Goal: Task Accomplishment & Management: Manage account settings

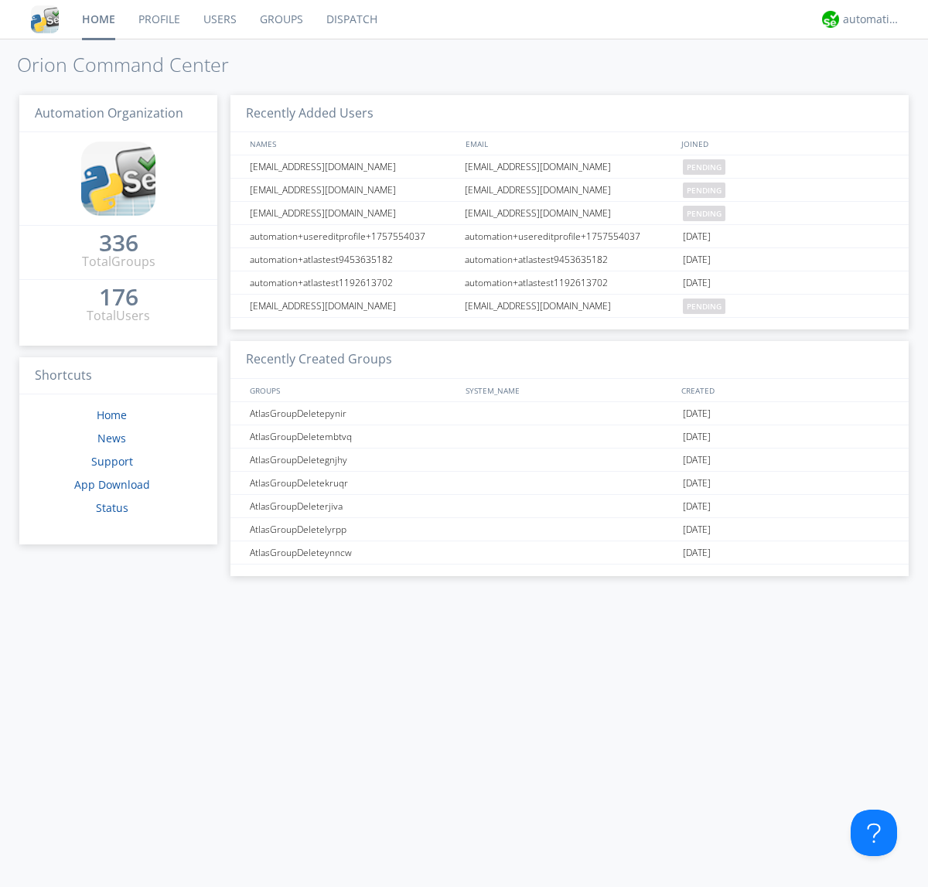
click at [219, 19] on link "Users" at bounding box center [220, 19] width 56 height 39
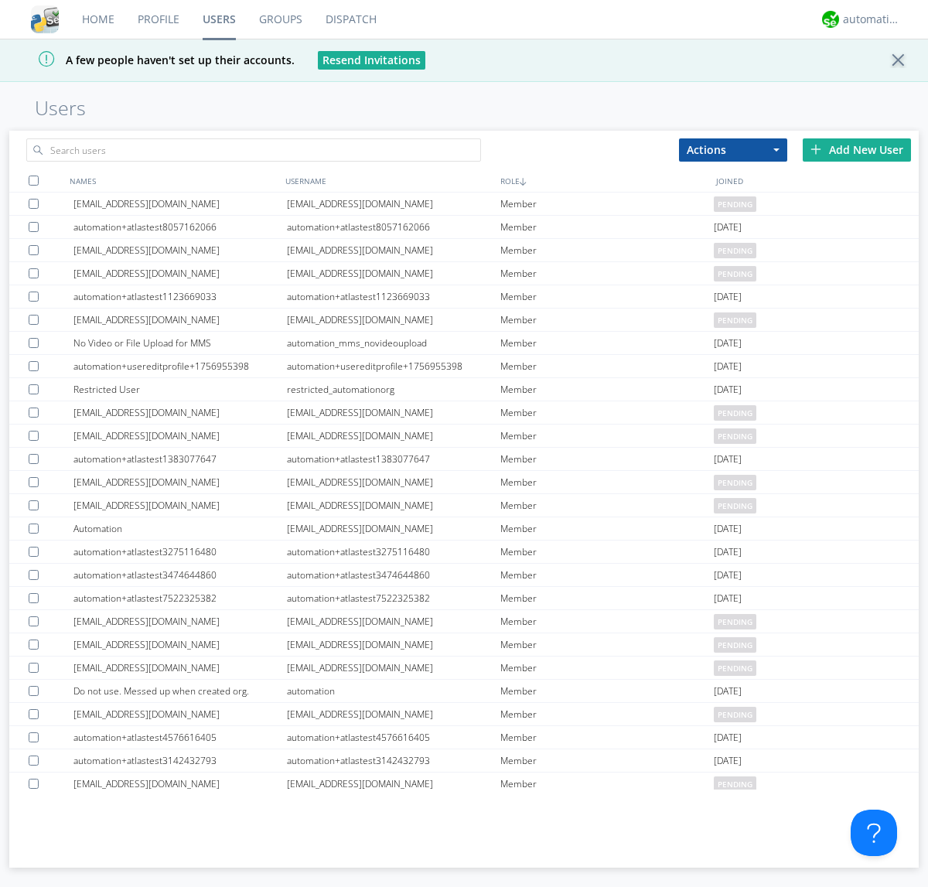
click at [857, 149] on div "Add New User" at bounding box center [857, 149] width 108 height 23
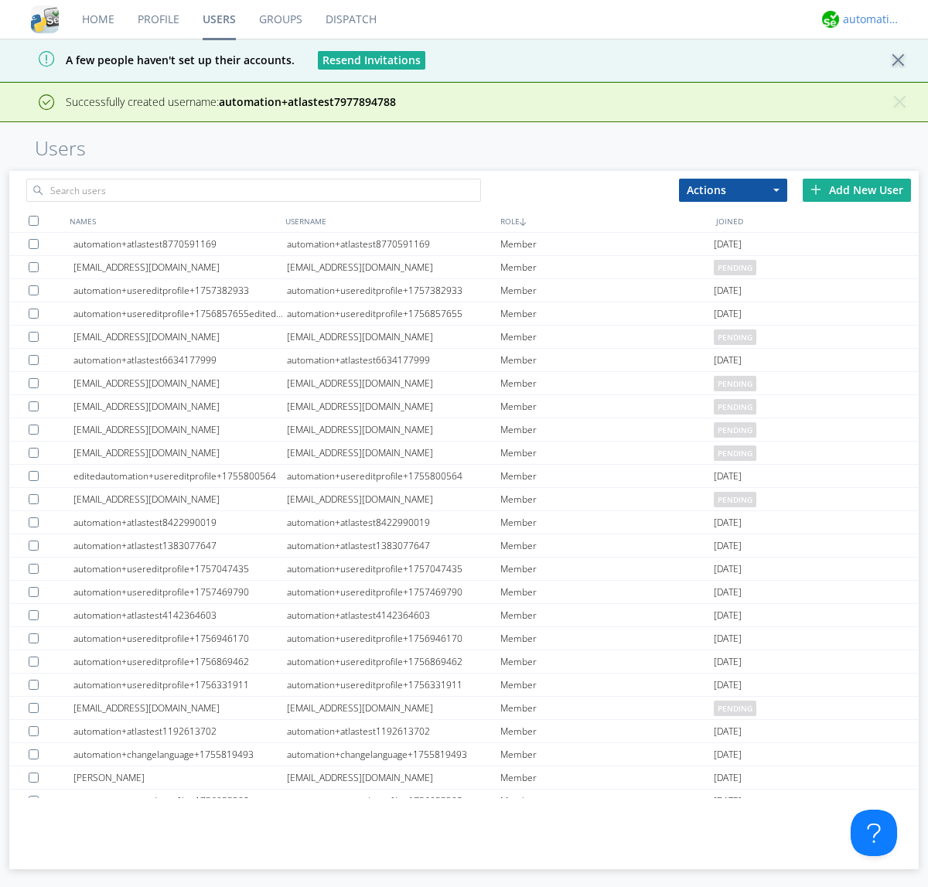
click at [868, 19] on div "automation+atlas" at bounding box center [872, 19] width 58 height 15
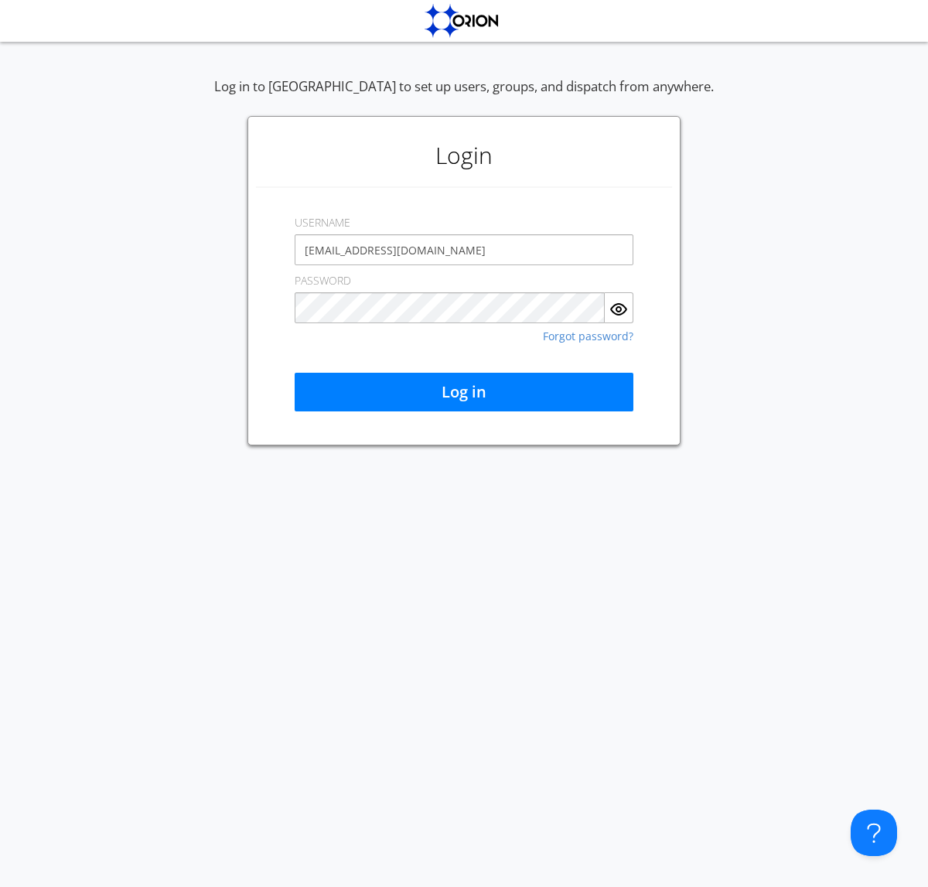
type input "[EMAIL_ADDRESS][DOMAIN_NAME]"
click at [464, 392] on button "Log in" at bounding box center [464, 392] width 339 height 39
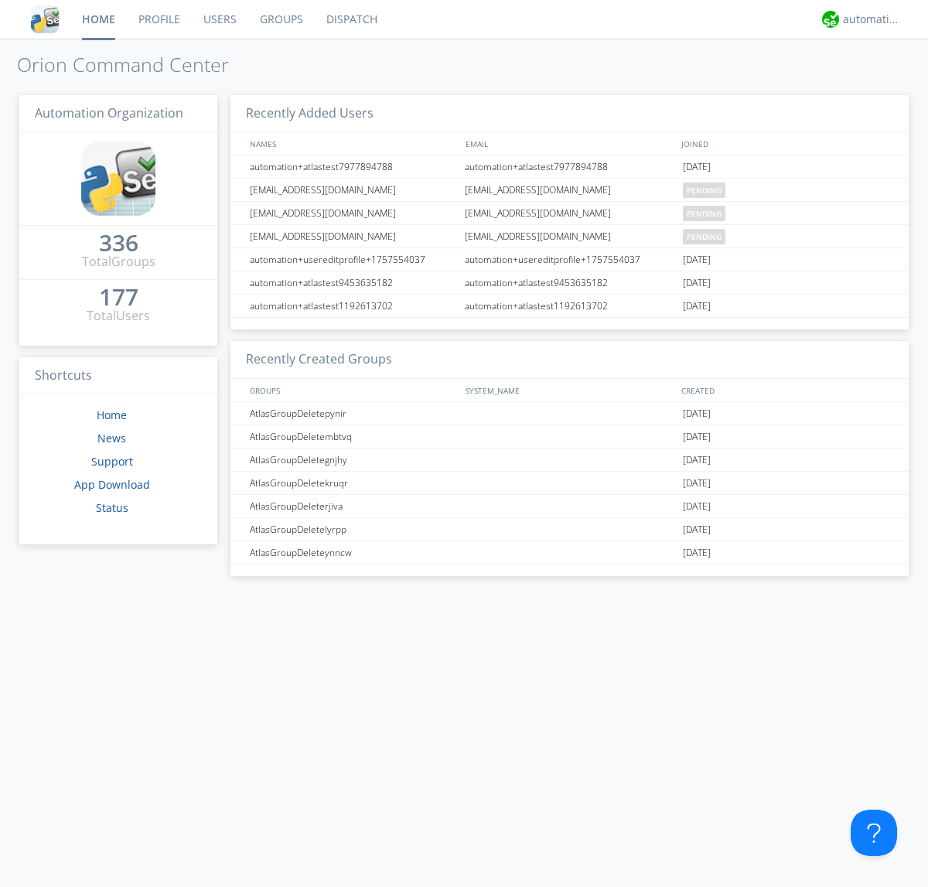
click at [219, 19] on link "Users" at bounding box center [220, 19] width 56 height 39
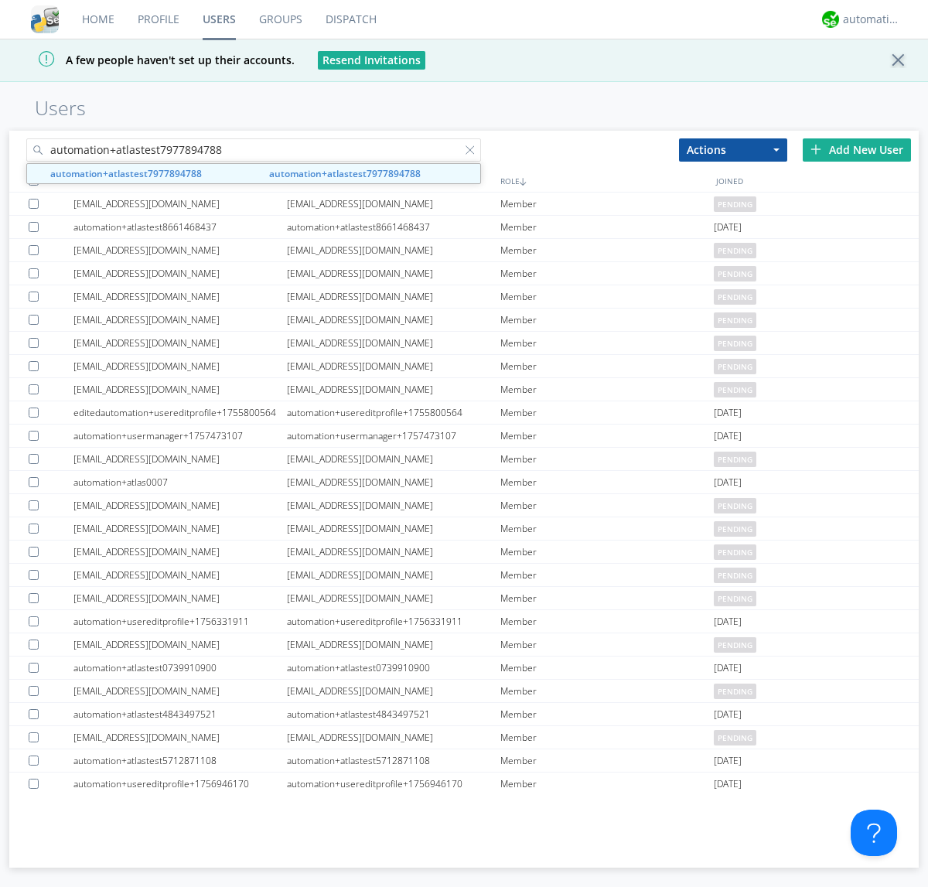
type input "automation+atlastest7977894788"
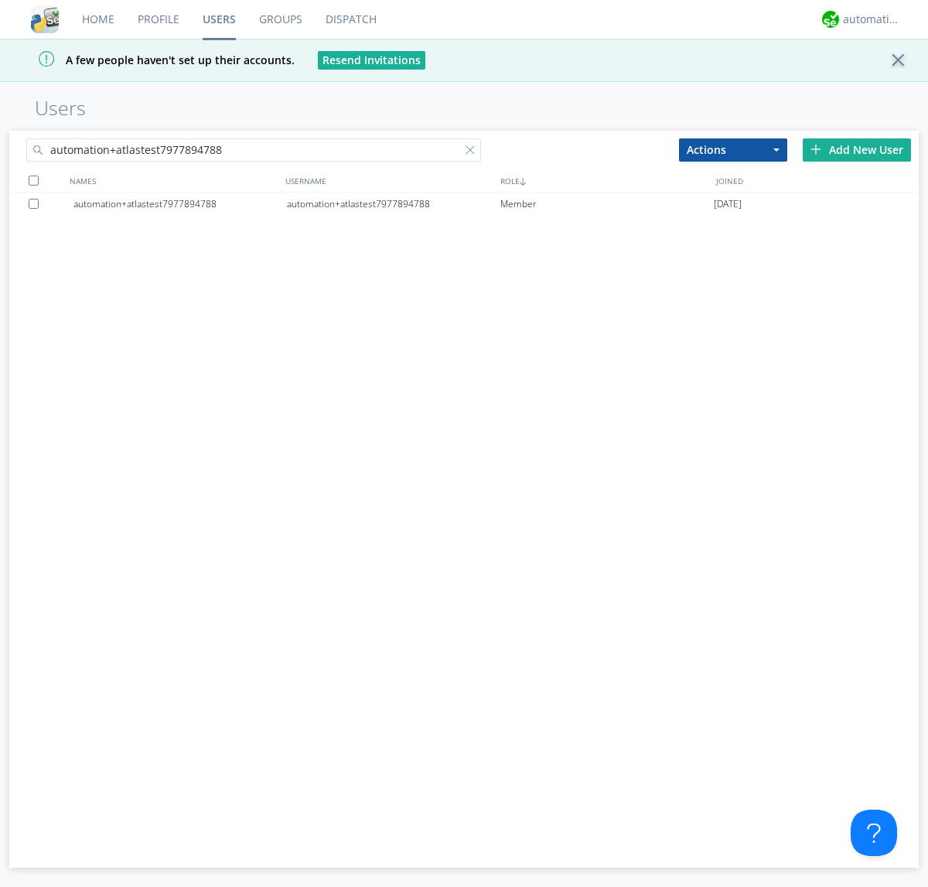
click at [473, 152] on div at bounding box center [473, 152] width 15 height 15
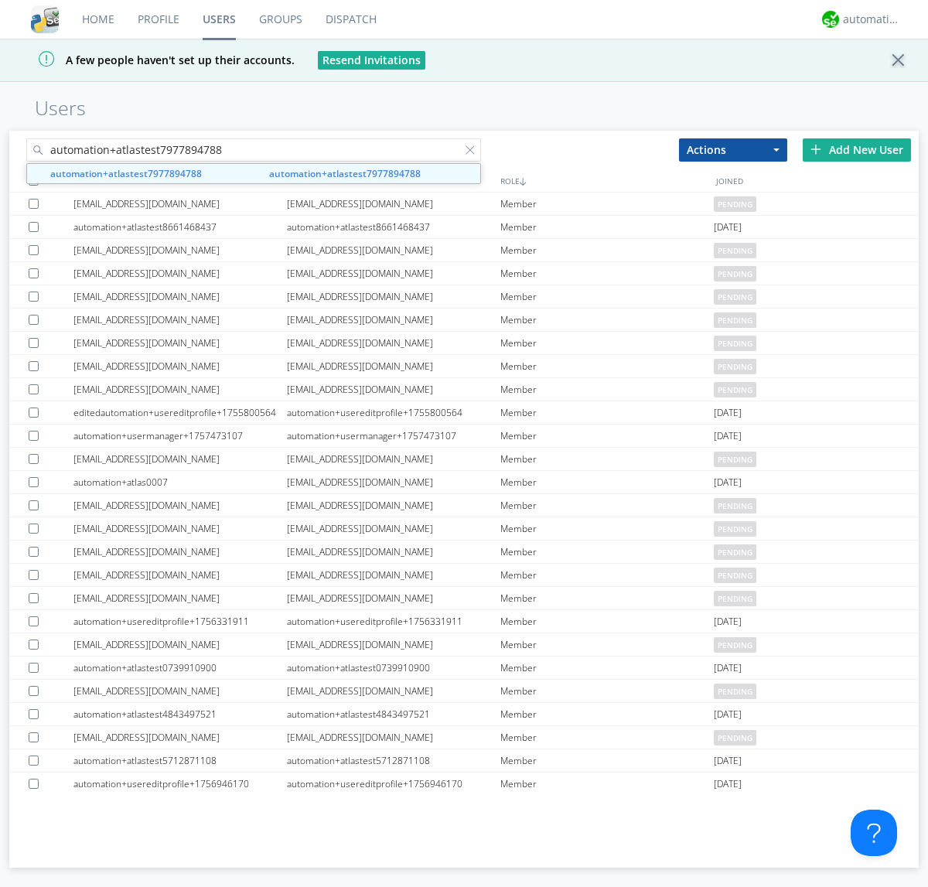
type input "automation+atlastest7977894788"
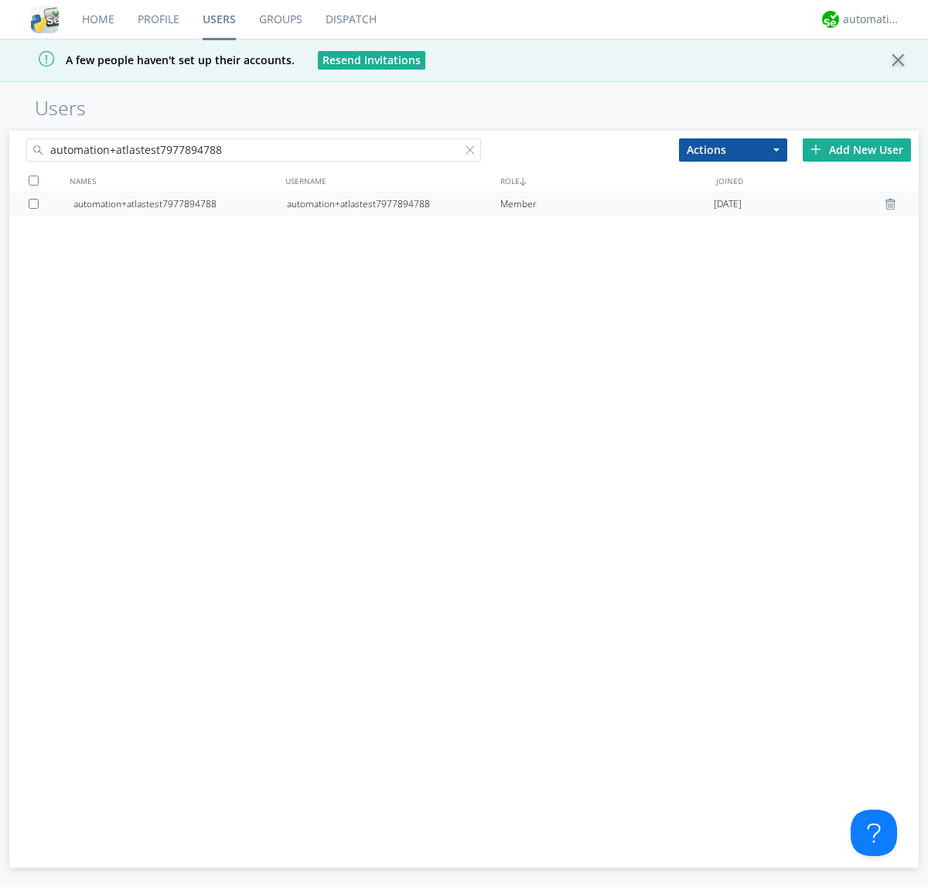
click at [893, 204] on div at bounding box center [892, 204] width 15 height 12
click at [868, 19] on div "automation+atlas" at bounding box center [872, 19] width 58 height 15
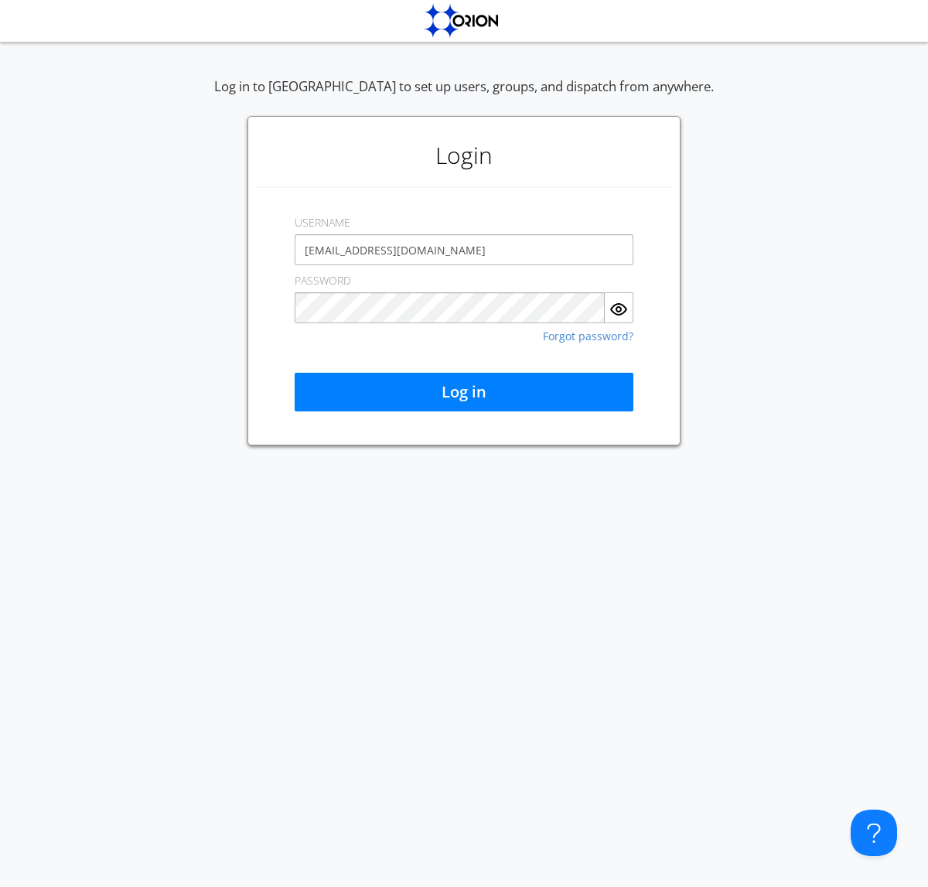
type input "[EMAIL_ADDRESS][DOMAIN_NAME]"
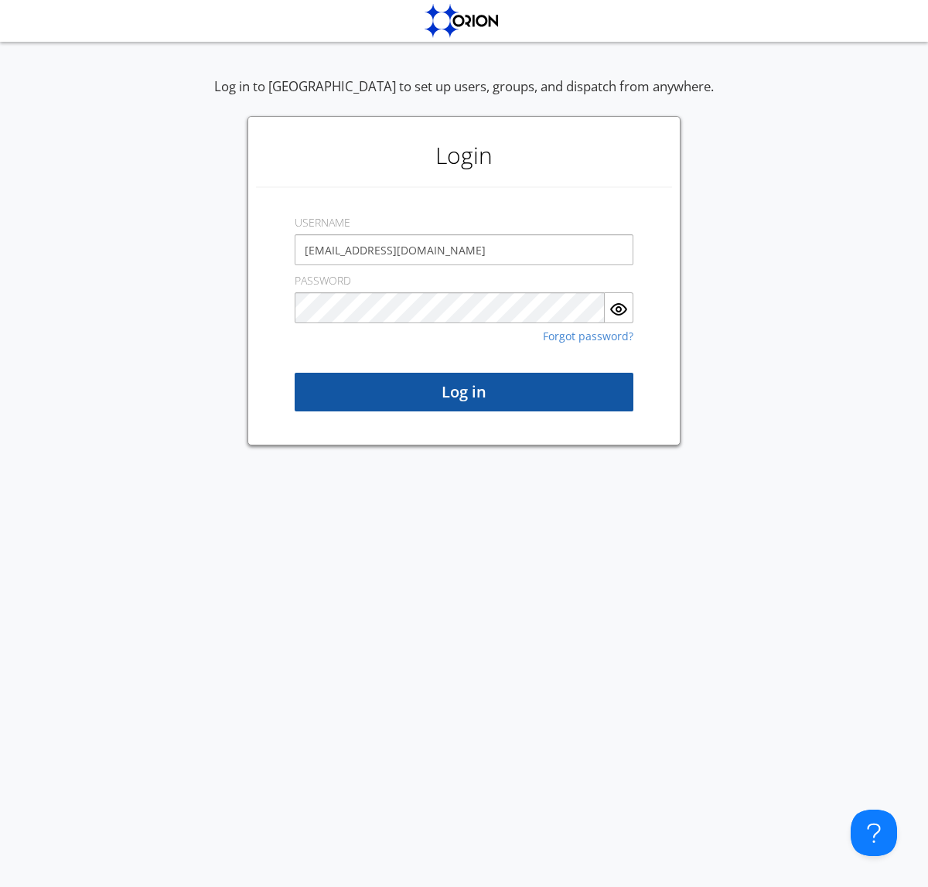
click at [464, 392] on button "Log in" at bounding box center [464, 392] width 339 height 39
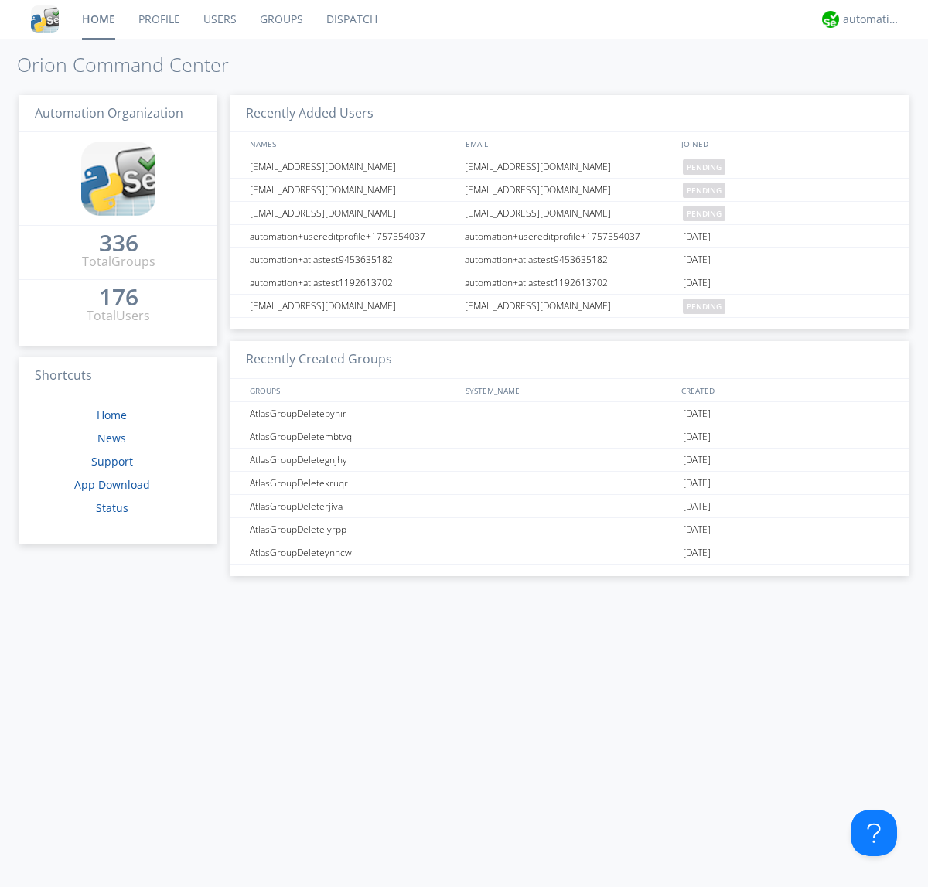
click at [219, 19] on link "Users" at bounding box center [220, 19] width 56 height 39
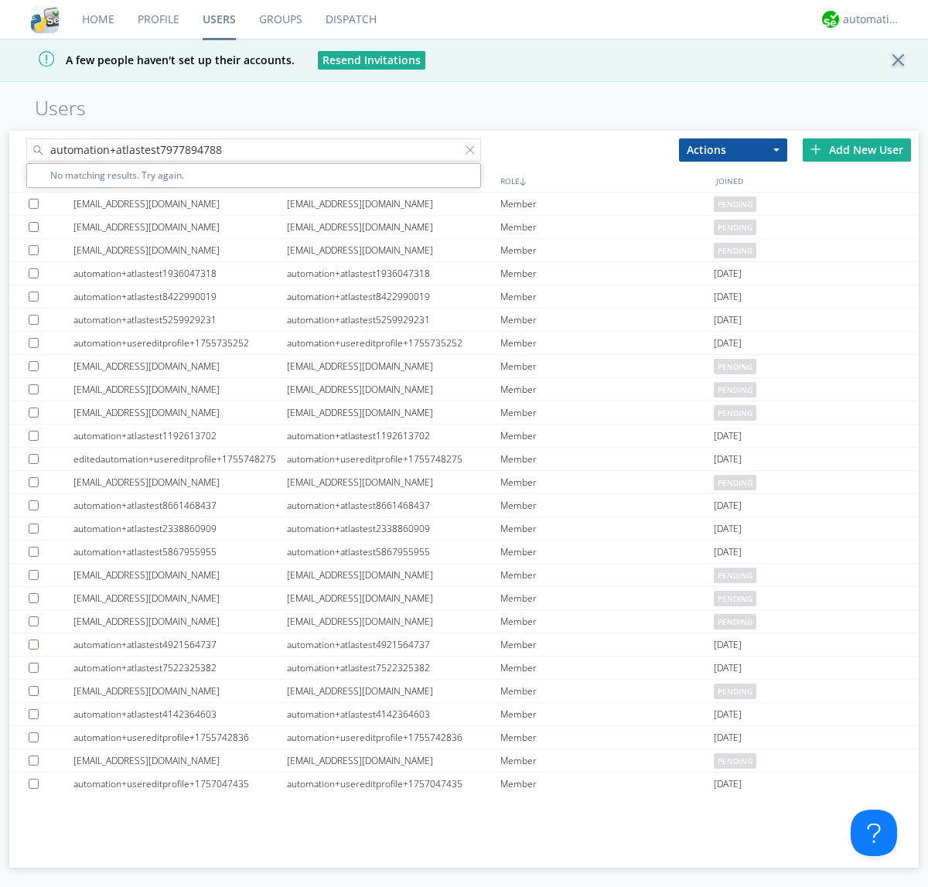
type input "automation+atlastest7977894788"
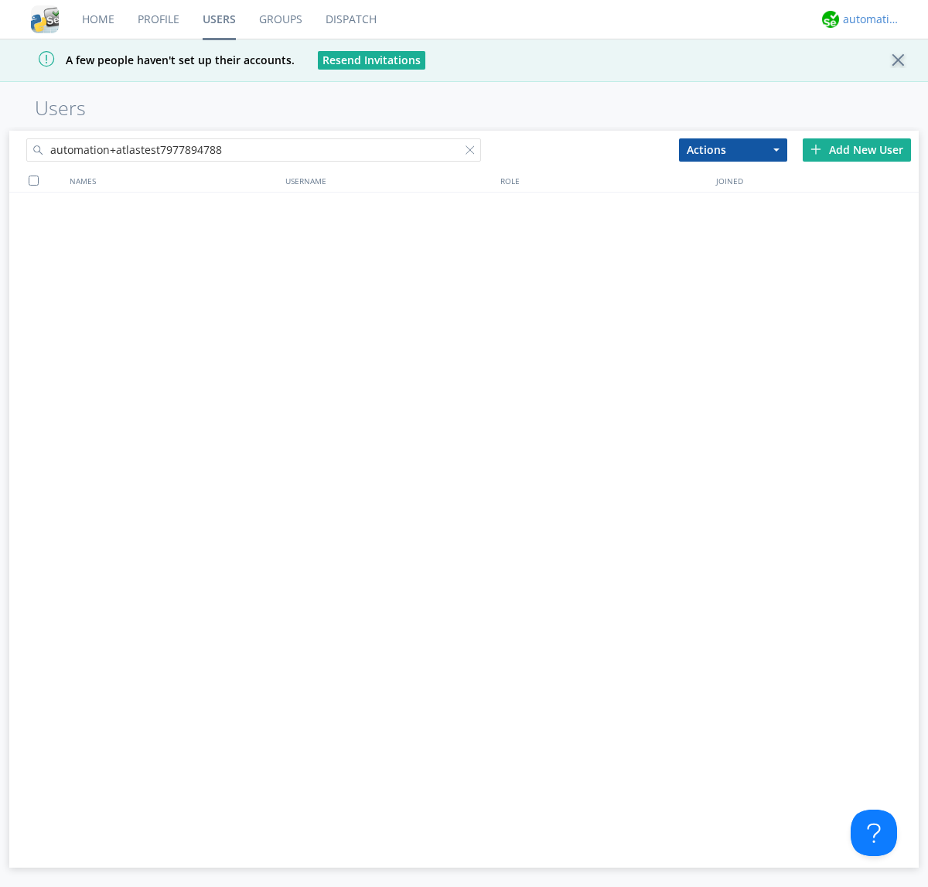
click at [868, 19] on div "automation+atlas" at bounding box center [872, 19] width 58 height 15
